Goal: Task Accomplishment & Management: Manage account settings

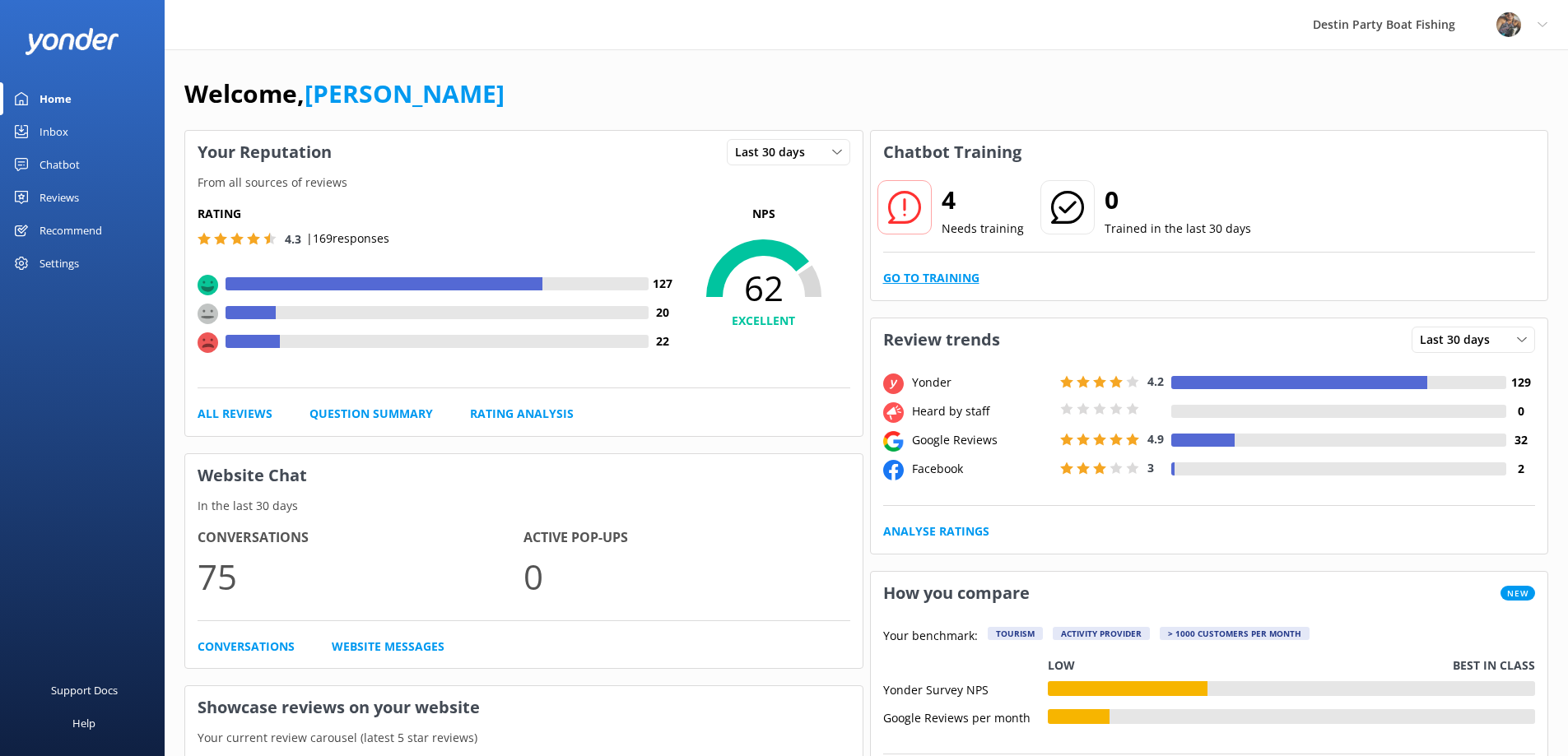
click at [931, 278] on link "Go to Training" at bounding box center [931, 278] width 97 height 18
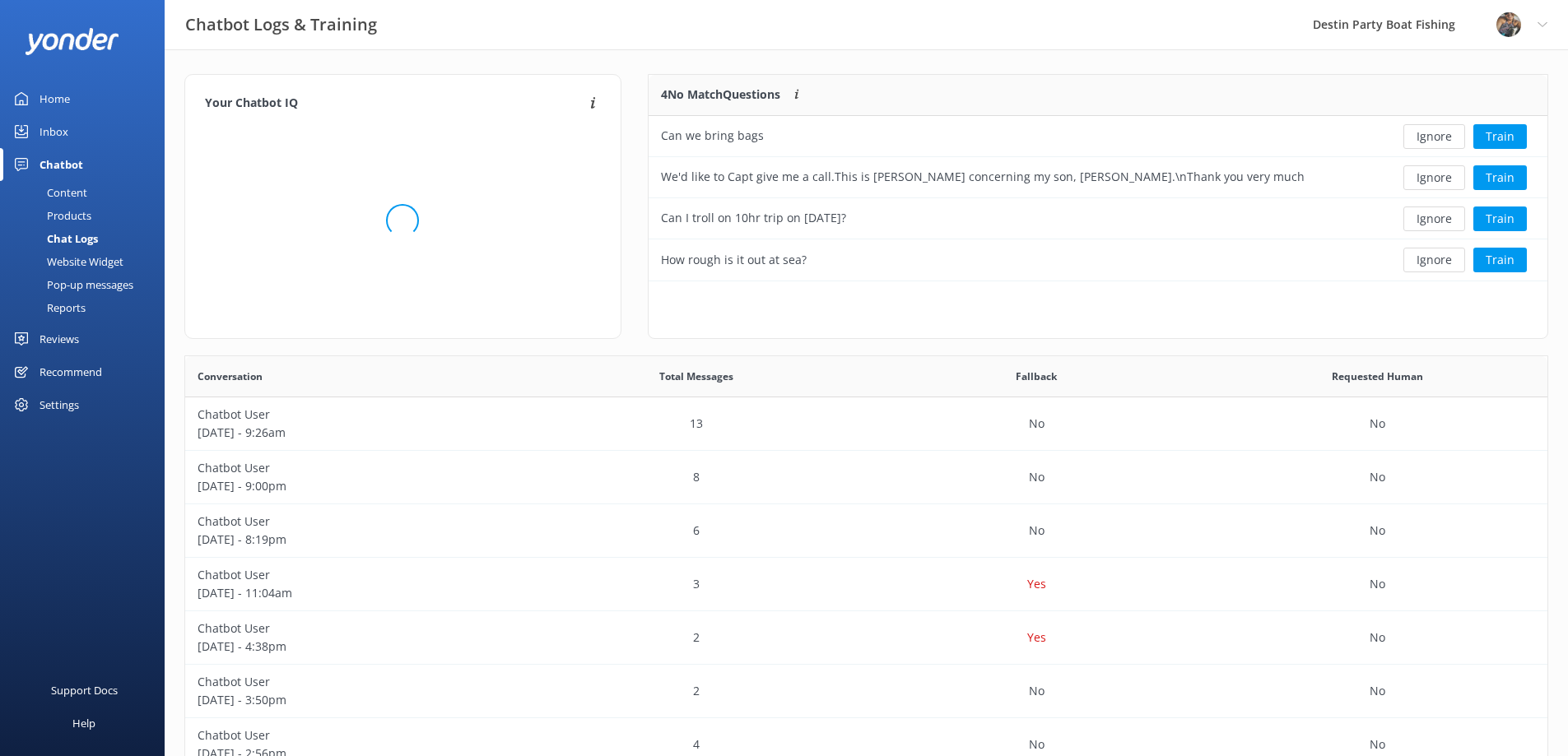
scroll to position [194, 887]
click at [1440, 134] on button "Ignore" at bounding box center [1434, 136] width 62 height 25
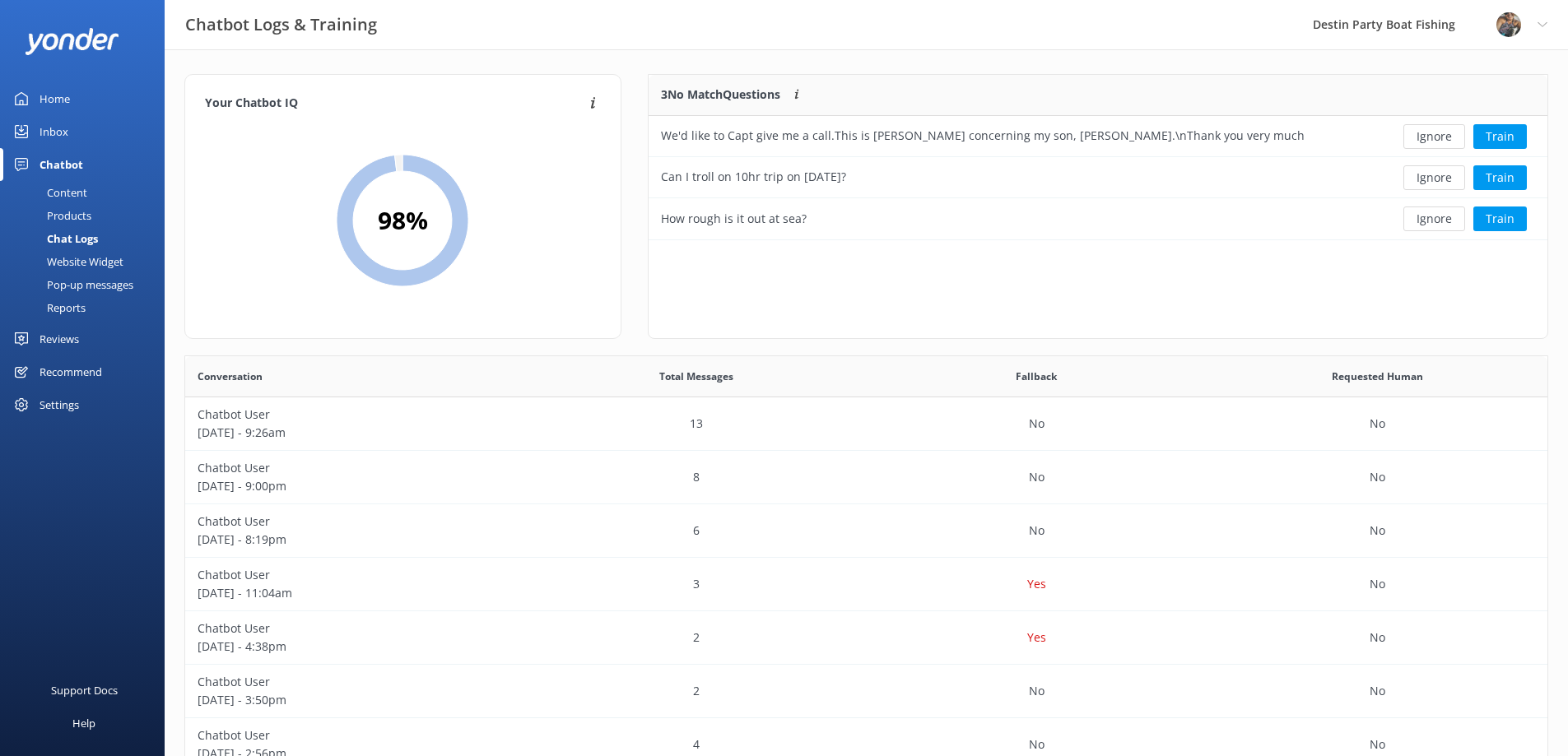
scroll to position [153, 887]
click at [1416, 138] on button "Ignore" at bounding box center [1434, 136] width 62 height 25
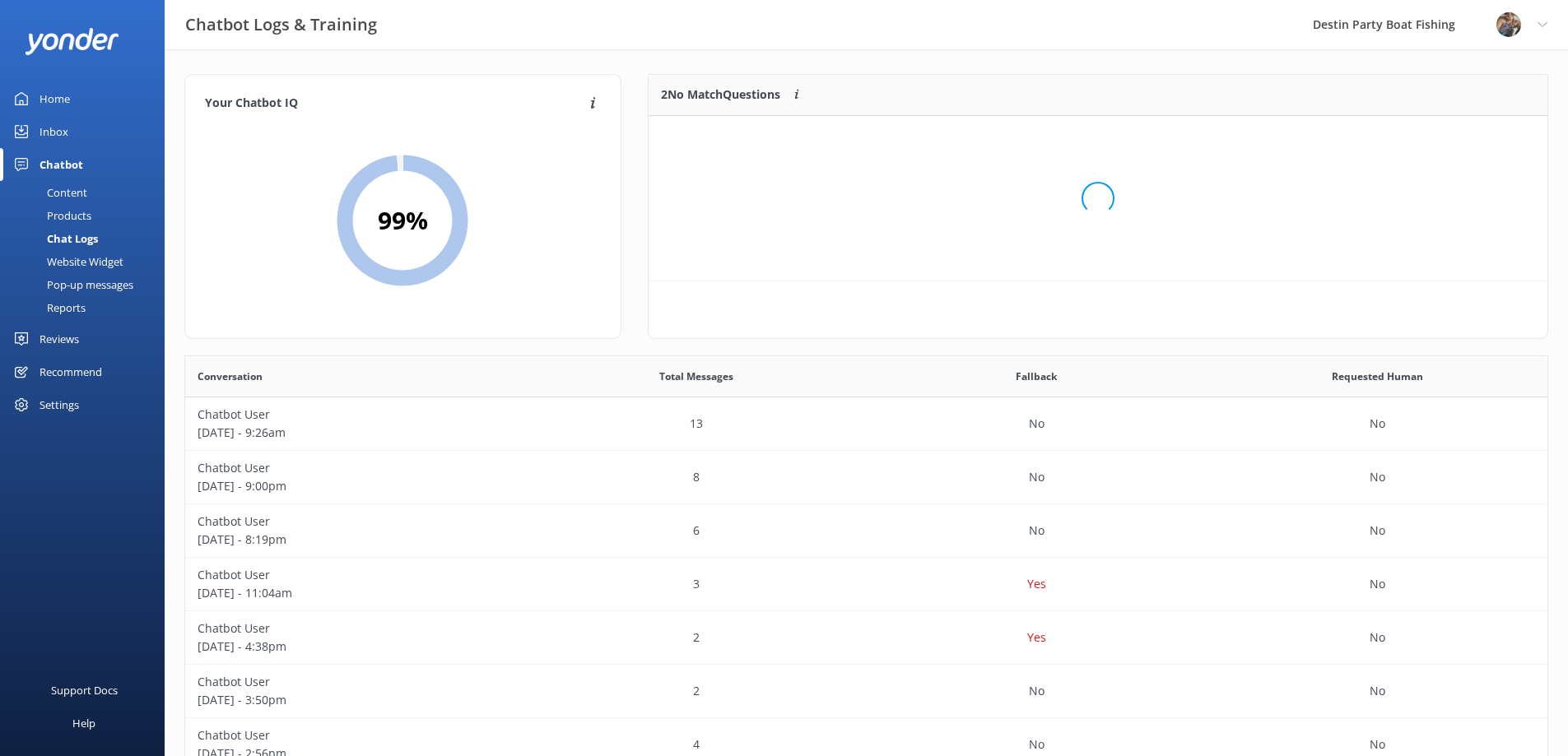
scroll to position [112, 887]
click at [1430, 138] on button "Ignore" at bounding box center [1434, 136] width 62 height 25
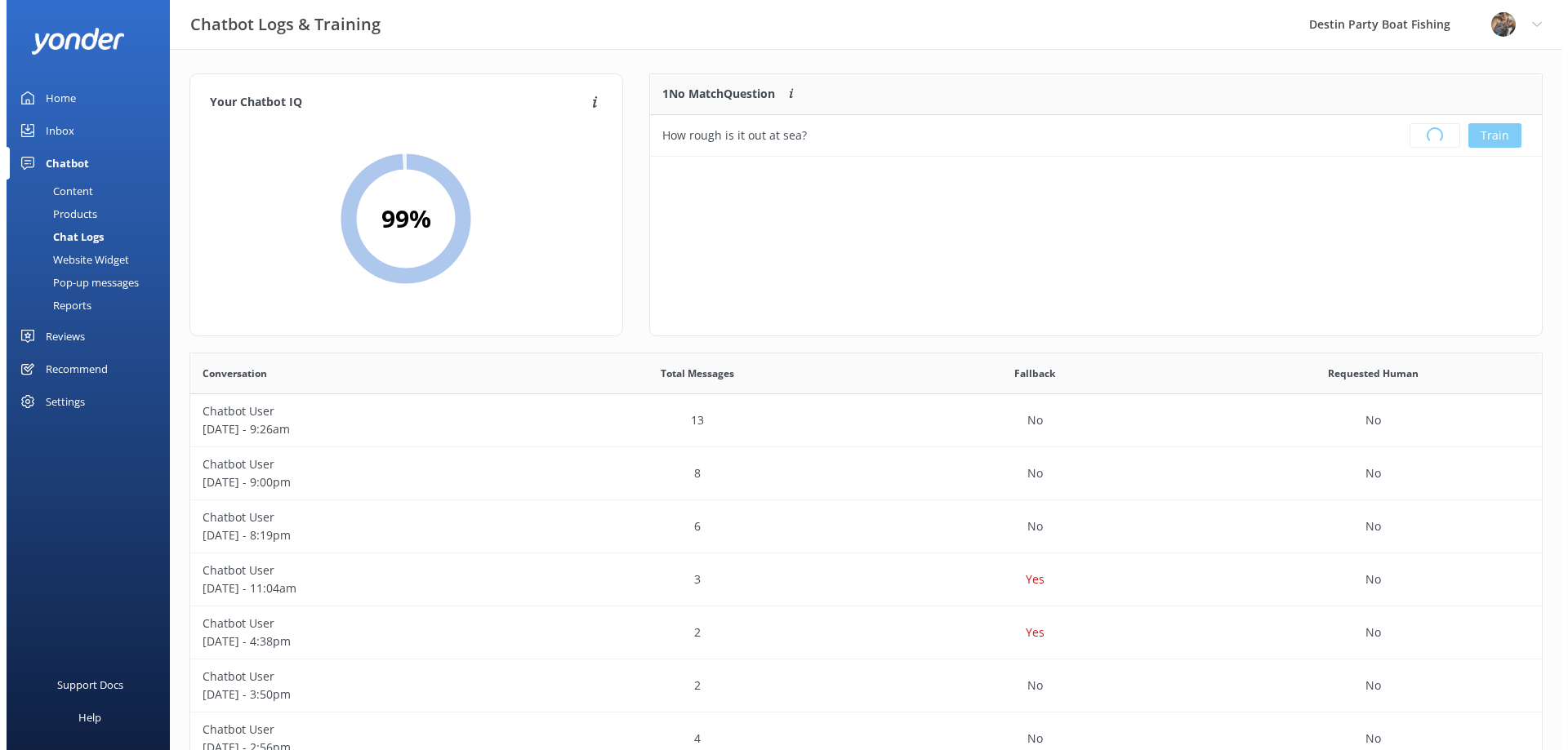
scroll to position [192, 880]
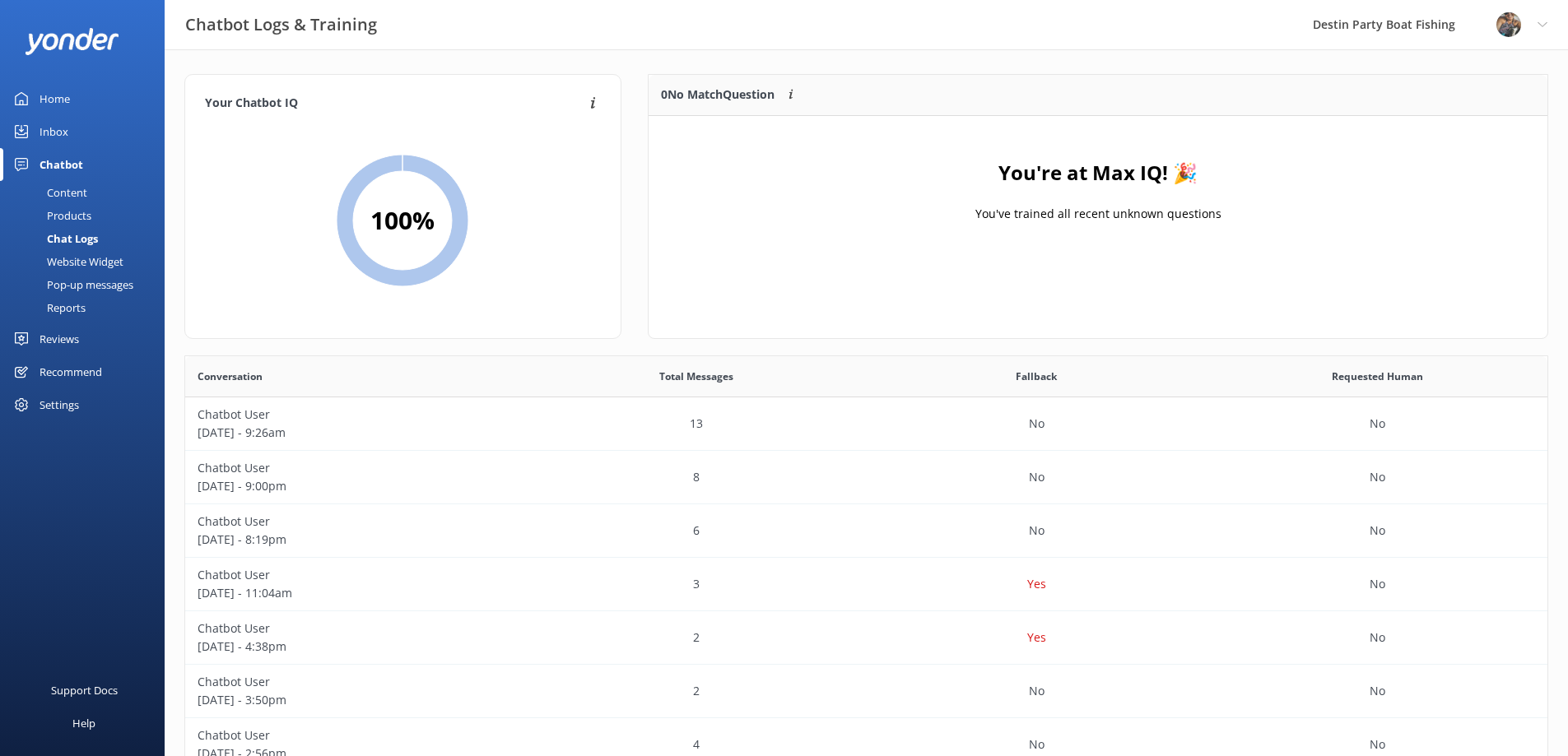
click at [48, 134] on div "Inbox" at bounding box center [54, 132] width 29 height 33
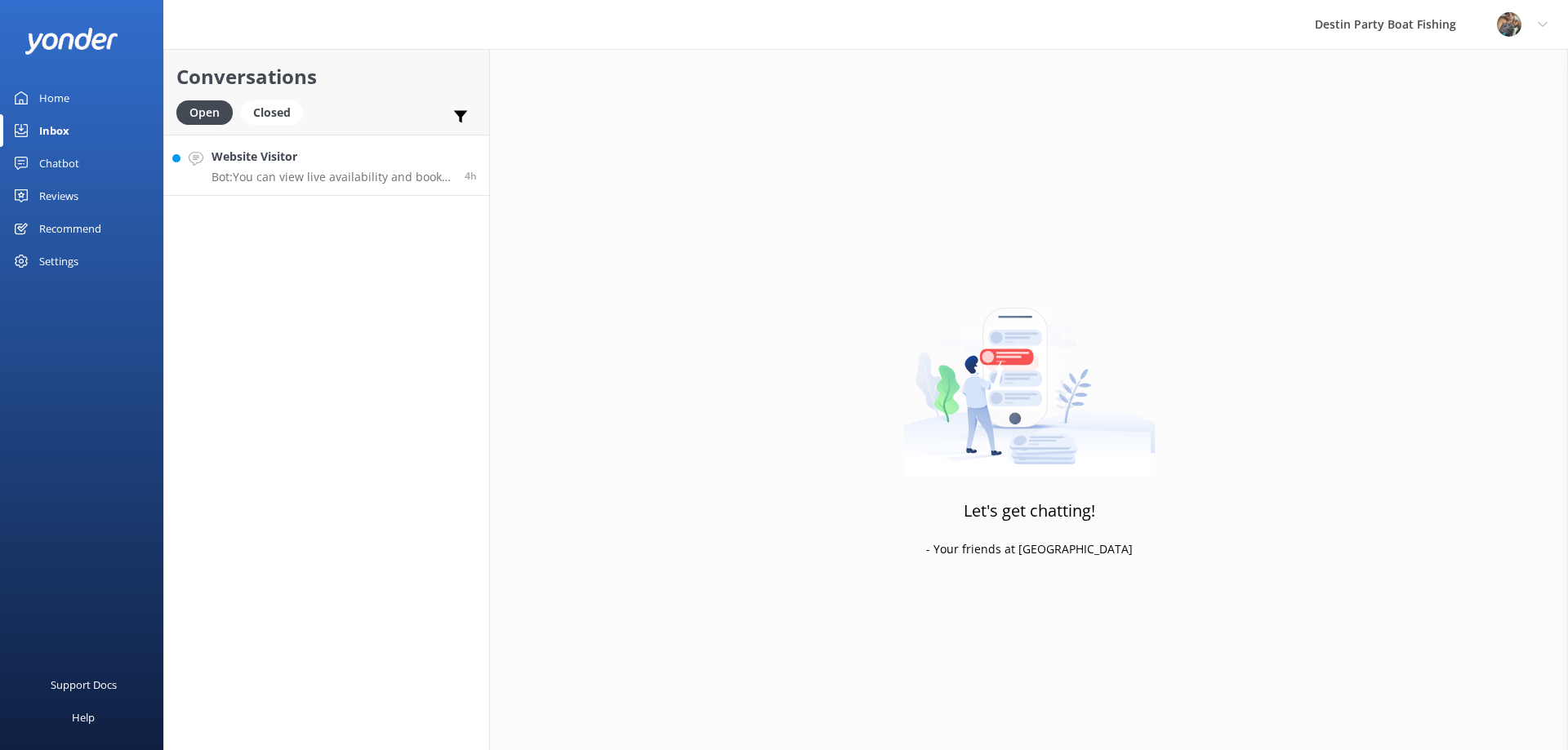
click at [381, 175] on p "Bot: You can view live availability and book your trip online at [URL][DOMAIN_N…" at bounding box center [332, 176] width 241 height 14
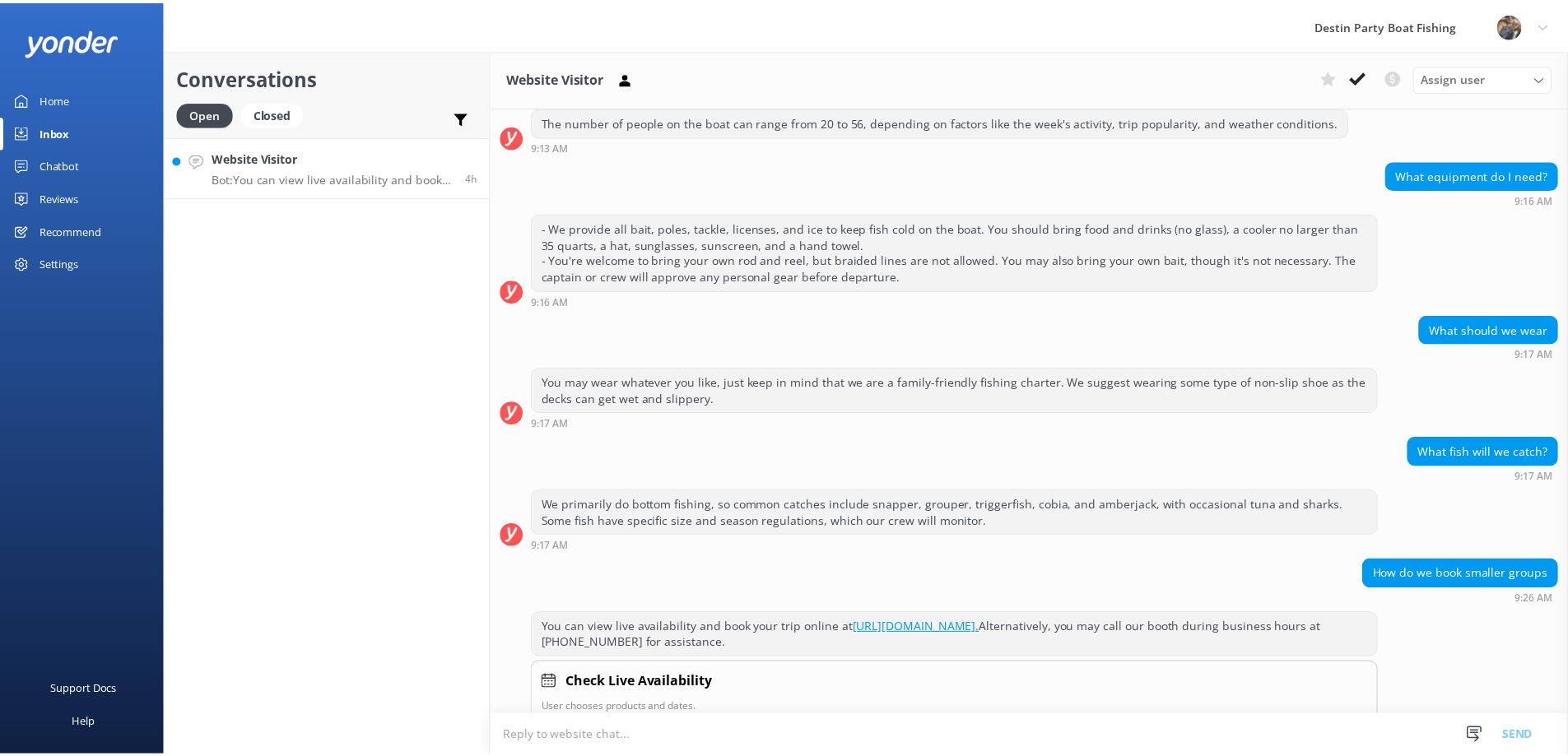
scroll to position [684, 0]
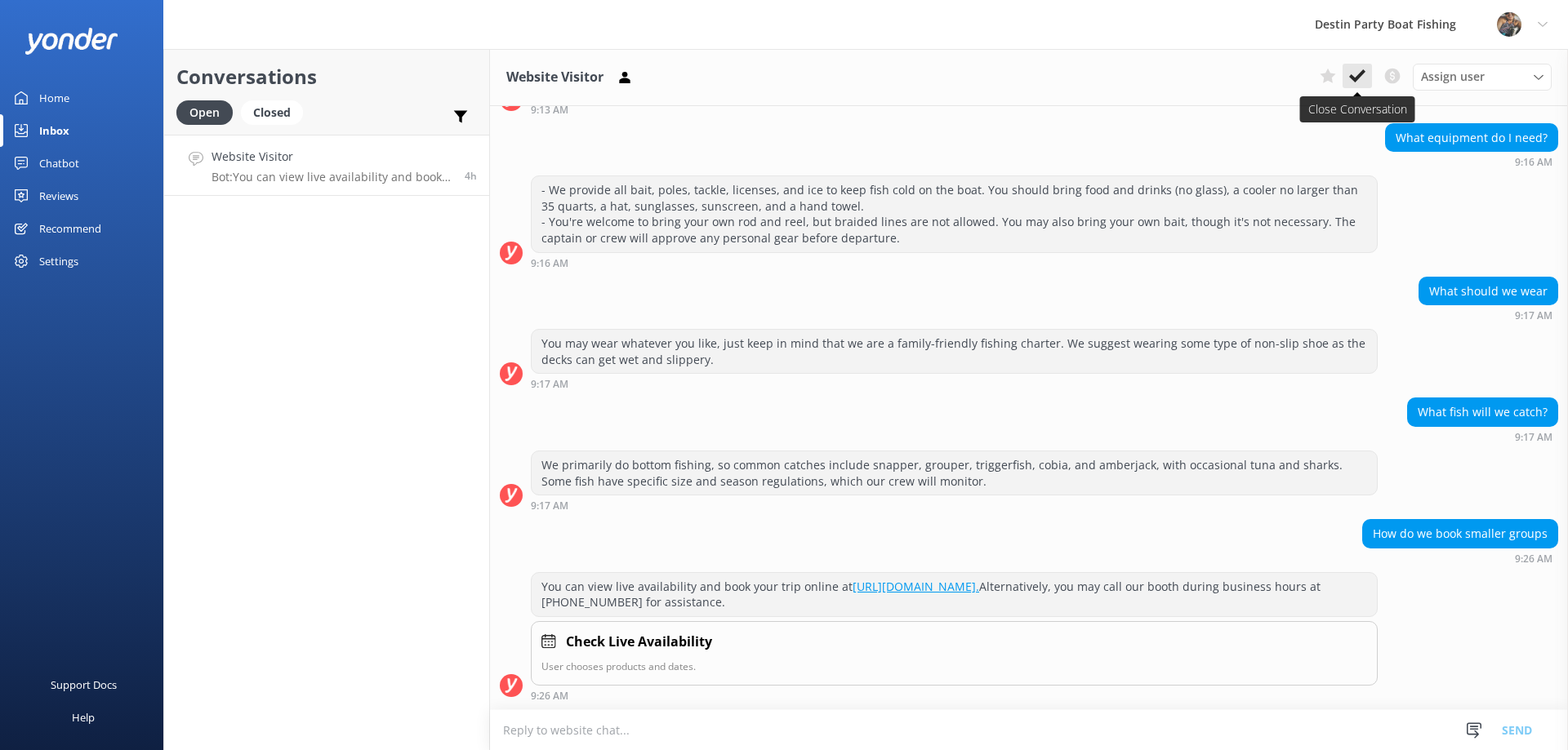
click at [1351, 80] on icon at bounding box center [1356, 75] width 16 height 16
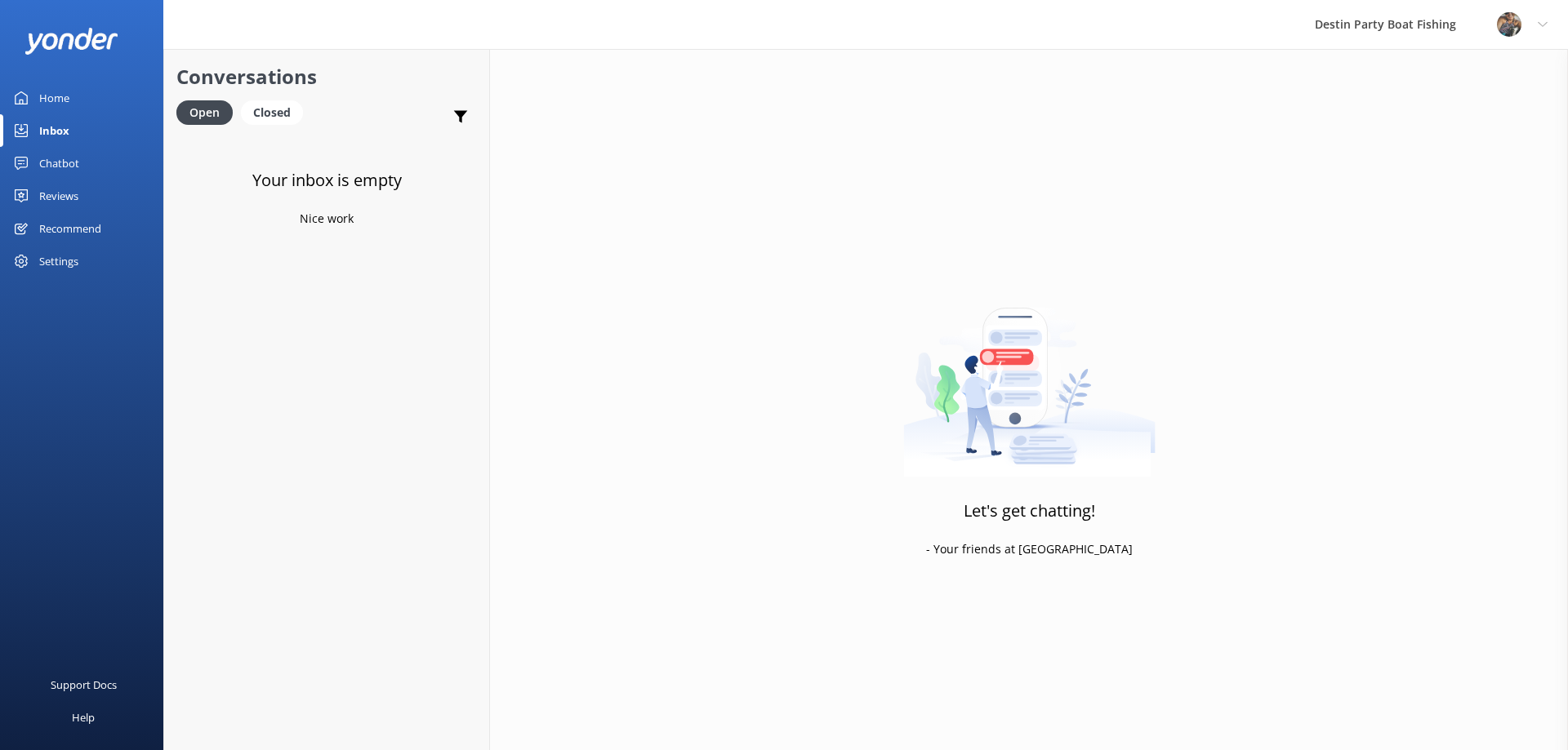
click at [61, 93] on div "Home" at bounding box center [54, 97] width 31 height 33
